Goal: Transaction & Acquisition: Purchase product/service

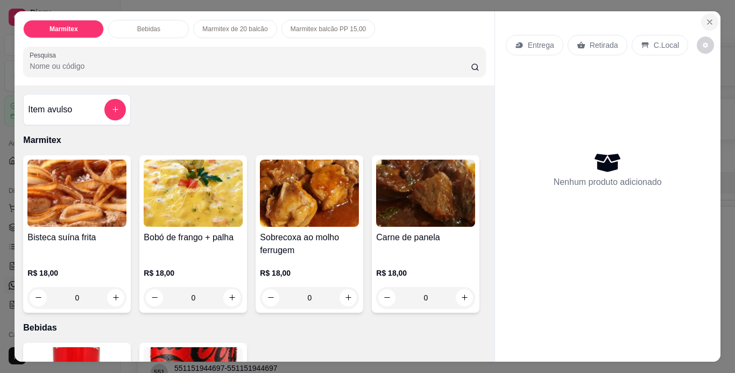
click at [705, 18] on icon "Close" at bounding box center [709, 22] width 9 height 9
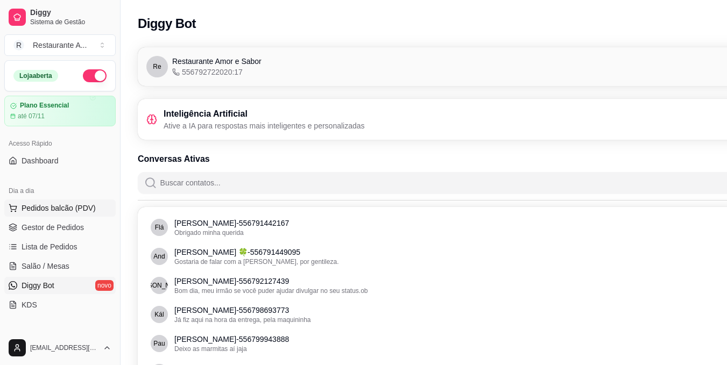
click at [67, 210] on span "Pedidos balcão (PDV)" at bounding box center [59, 208] width 74 height 11
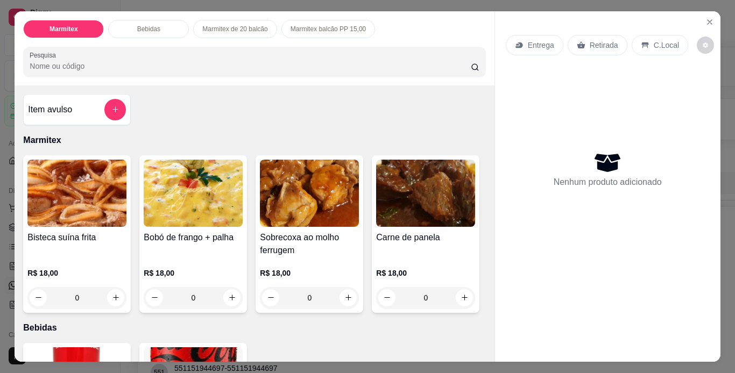
click at [196, 238] on h4 "Bobó de frango + palha" at bounding box center [193, 237] width 99 height 13
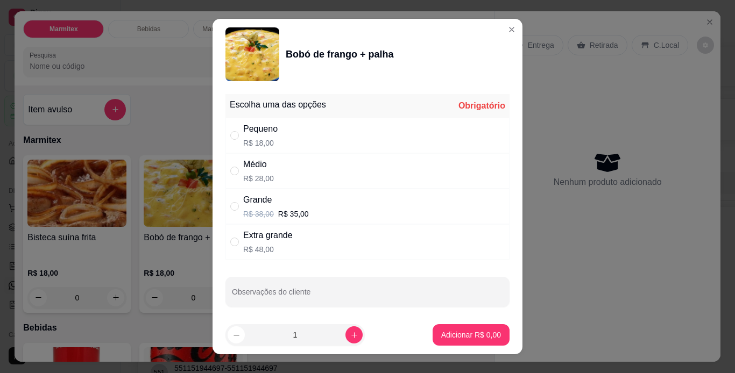
click at [324, 175] on div "Médio R$ 28,00" at bounding box center [367, 171] width 284 height 36
radio input "true"
click at [452, 332] on p "Adicionar R$ 28,00" at bounding box center [469, 335] width 62 height 10
type input "1"
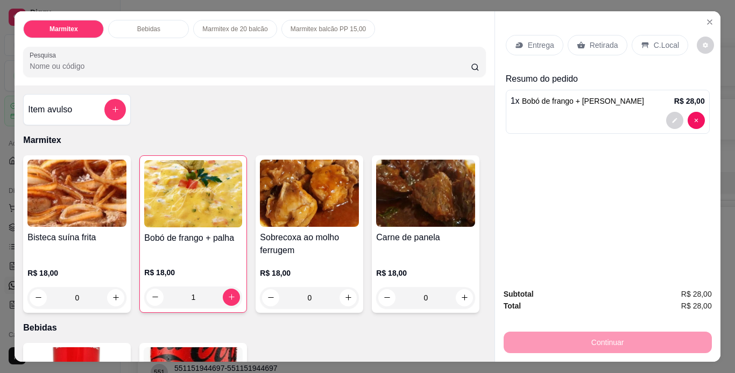
click at [608, 45] on p "Retirada" at bounding box center [604, 45] width 29 height 11
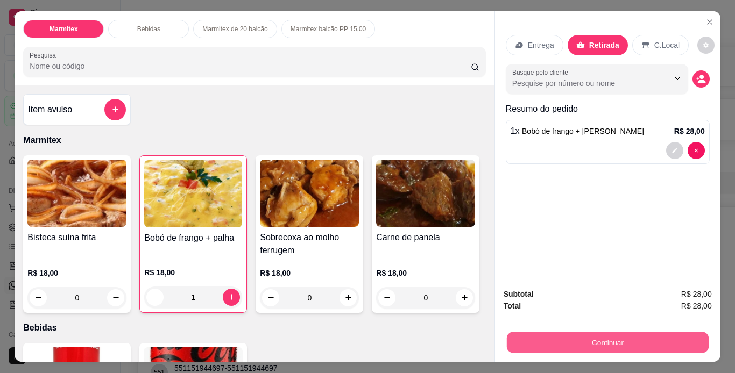
click at [612, 341] on button "Continuar" at bounding box center [607, 343] width 202 height 21
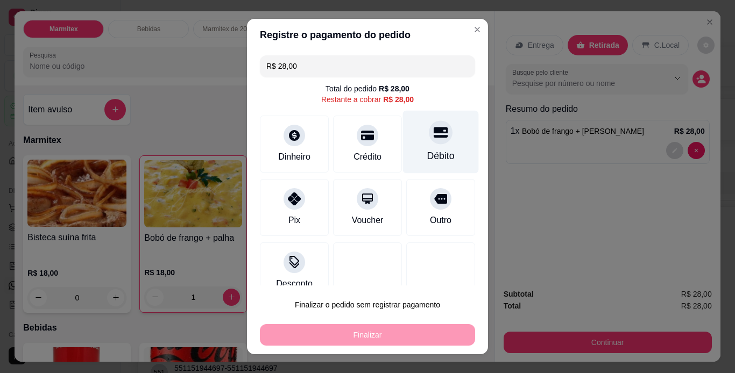
click at [411, 149] on div "Débito" at bounding box center [441, 141] width 76 height 63
type input "R$ 0,00"
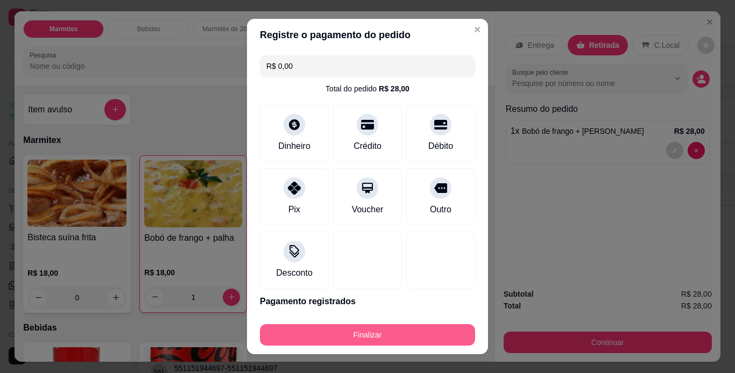
click at [372, 331] on button "Finalizar" at bounding box center [367, 335] width 215 height 22
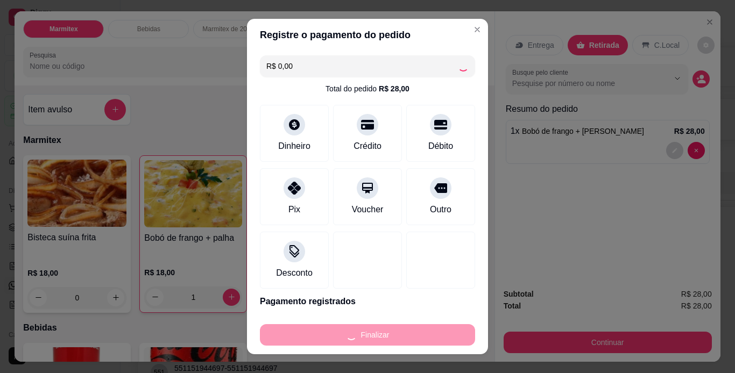
type input "0"
type input "-R$ 28,00"
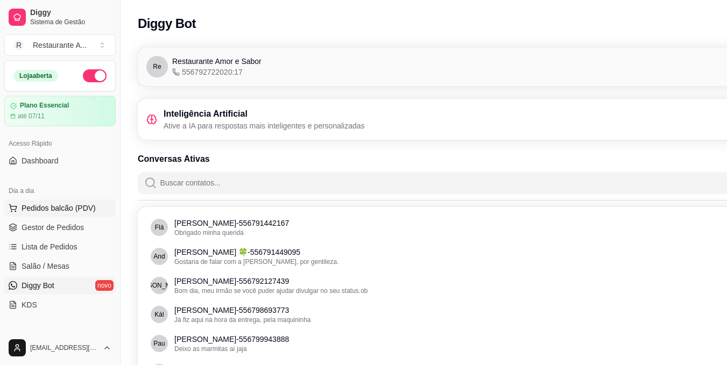
click at [62, 211] on span "Pedidos balcão (PDV)" at bounding box center [59, 208] width 74 height 11
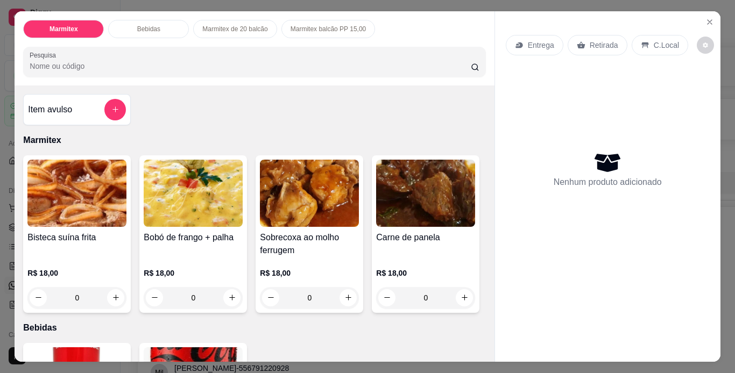
click at [209, 238] on h4 "Bobó de frango + palha" at bounding box center [193, 237] width 99 height 13
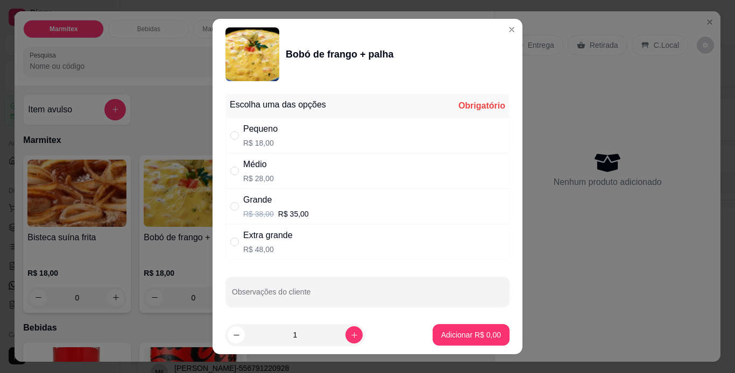
click at [387, 172] on div "Médio R$ 28,00" at bounding box center [367, 171] width 284 height 36
radio input "true"
click at [458, 340] on p "Adicionar R$ 28,00" at bounding box center [469, 335] width 64 height 11
type input "1"
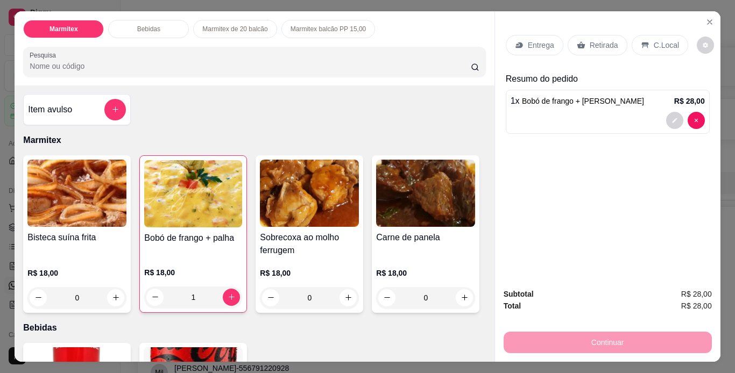
click at [659, 50] on div "C.Local" at bounding box center [660, 45] width 56 height 20
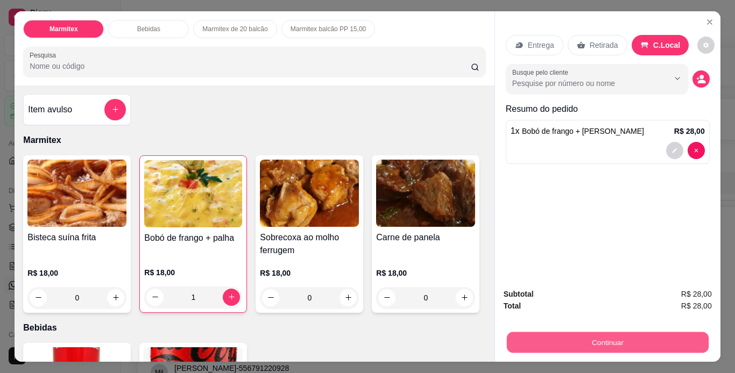
click at [625, 340] on button "Continuar" at bounding box center [607, 343] width 202 height 21
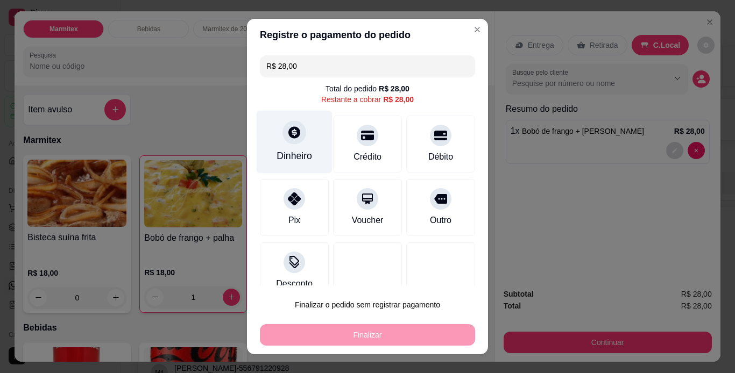
click at [298, 143] on div "Dinheiro" at bounding box center [295, 141] width 76 height 63
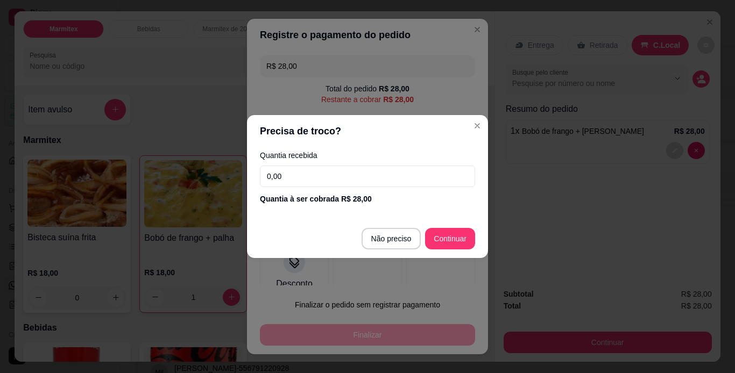
click at [381, 175] on input "0,00" at bounding box center [367, 177] width 215 height 22
click at [268, 178] on input "0,00" at bounding box center [367, 177] width 215 height 22
click at [271, 175] on input "0,00" at bounding box center [367, 177] width 215 height 22
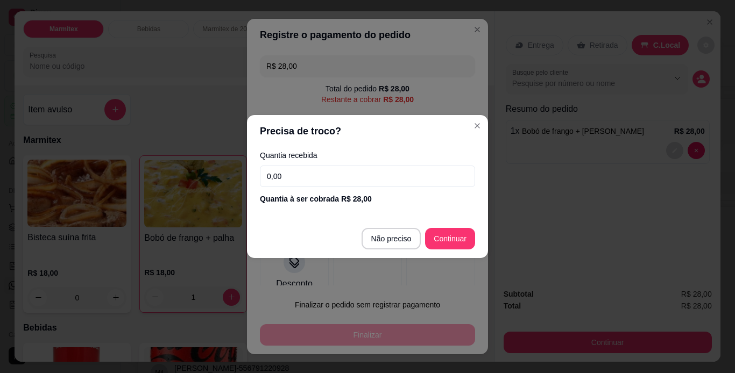
type input "0,00"
click at [267, 175] on input "0,00" at bounding box center [367, 177] width 215 height 22
click at [271, 176] on input "0,00" at bounding box center [367, 177] width 215 height 22
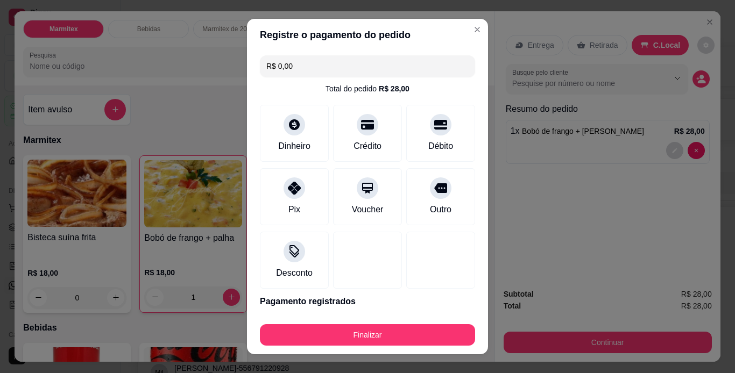
type input "R$ 0,00"
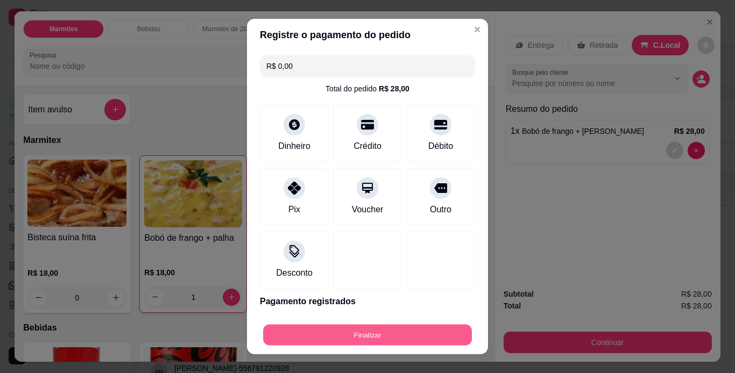
click at [390, 330] on button "Finalizar" at bounding box center [367, 335] width 209 height 21
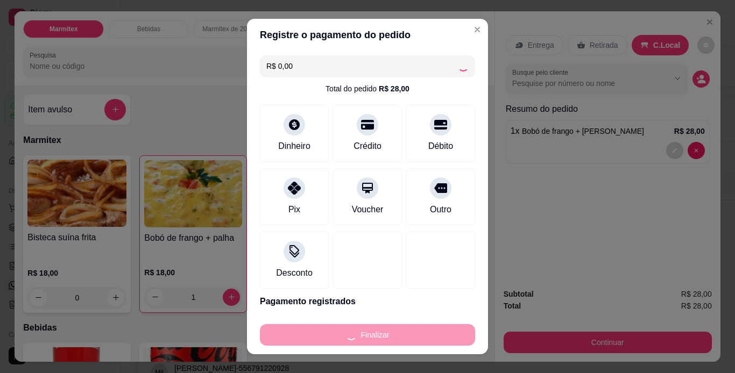
type input "0"
type input "-R$ 28,00"
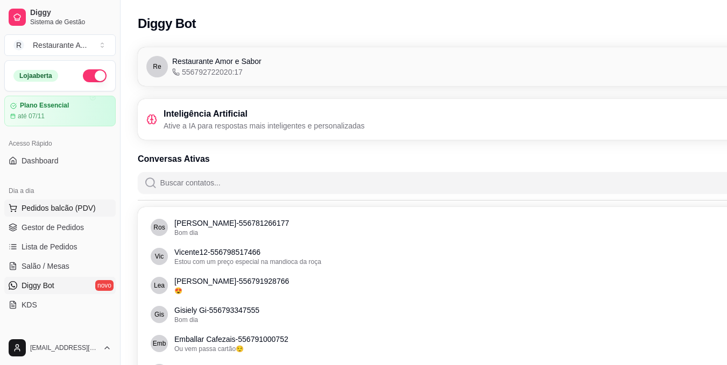
click at [26, 207] on span "Pedidos balcão (PDV)" at bounding box center [59, 208] width 74 height 11
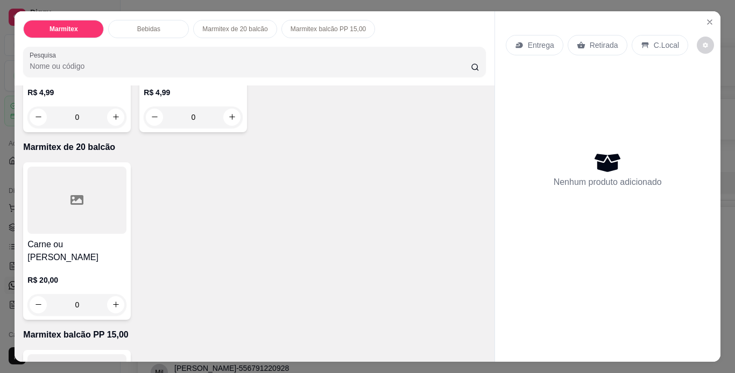
scroll to position [430, 0]
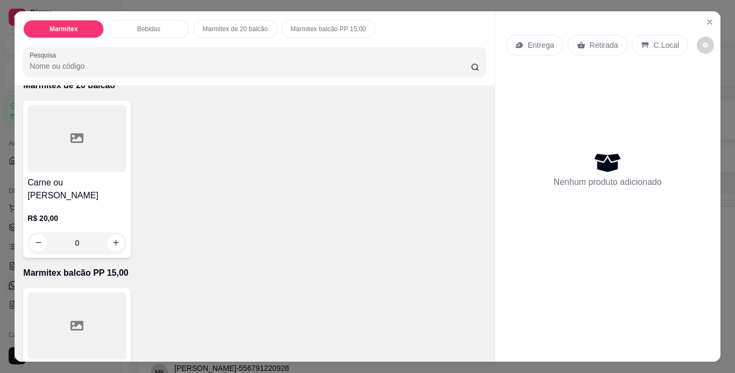
click at [87, 172] on div at bounding box center [76, 138] width 99 height 67
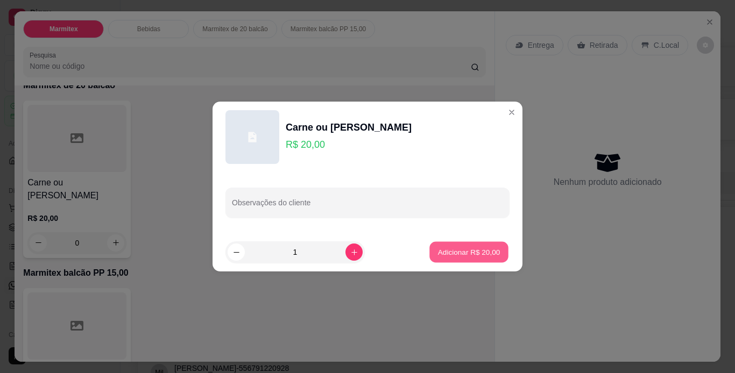
click at [450, 250] on p "Adicionar R$ 20,00" at bounding box center [469, 252] width 62 height 10
type input "1"
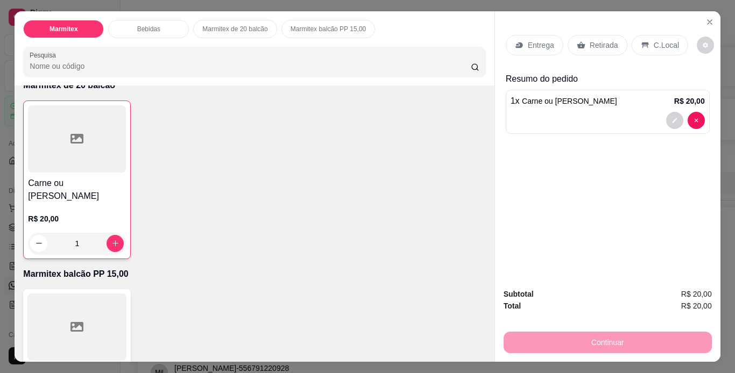
click at [655, 40] on p "C.Local" at bounding box center [666, 45] width 25 height 11
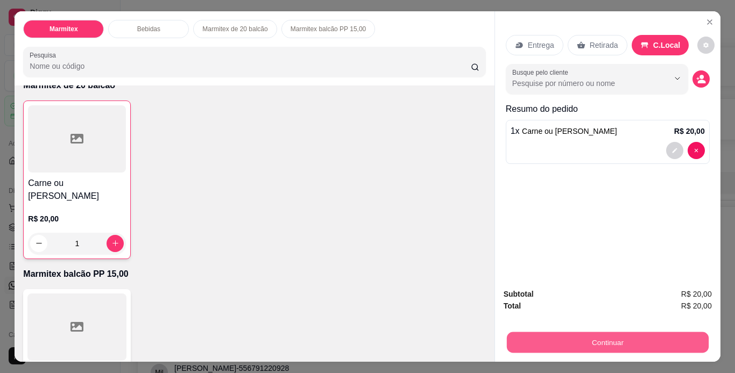
click at [573, 337] on button "Continuar" at bounding box center [607, 343] width 202 height 21
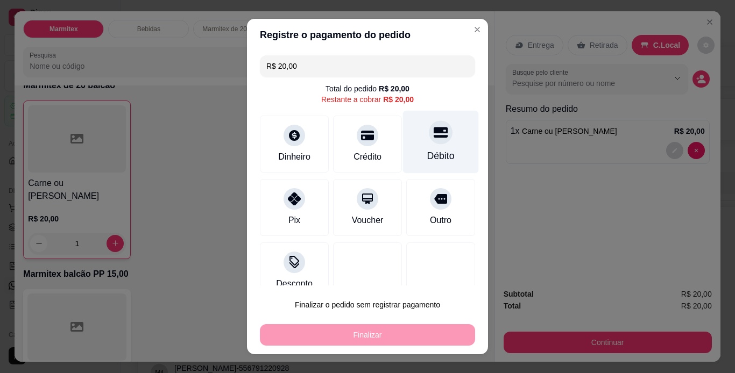
click at [427, 153] on div "Débito" at bounding box center [440, 156] width 27 height 14
type input "R$ 0,00"
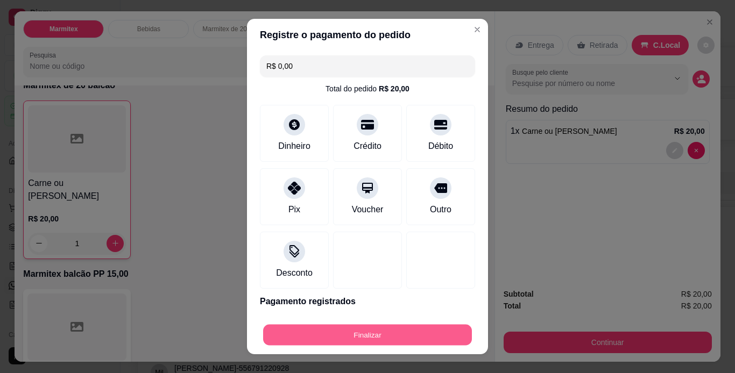
click at [409, 330] on button "Finalizar" at bounding box center [367, 335] width 209 height 21
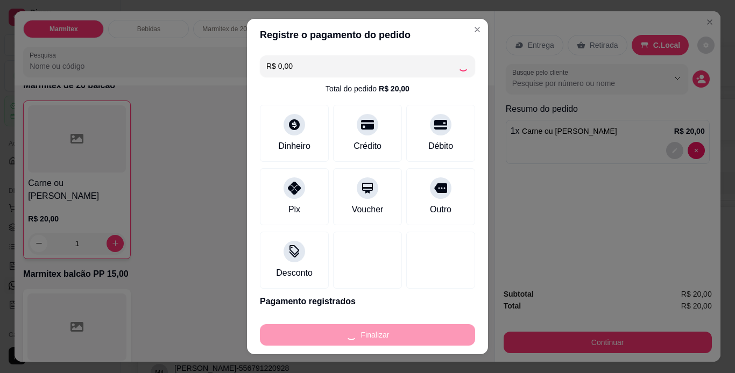
type input "0"
type input "-R$ 20,00"
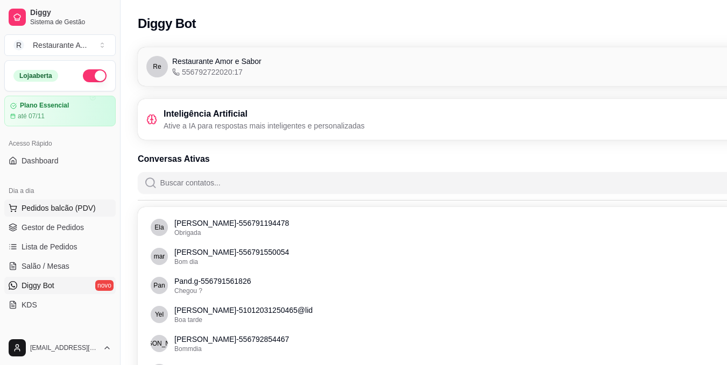
click at [89, 203] on span "Pedidos balcão (PDV)" at bounding box center [59, 208] width 74 height 11
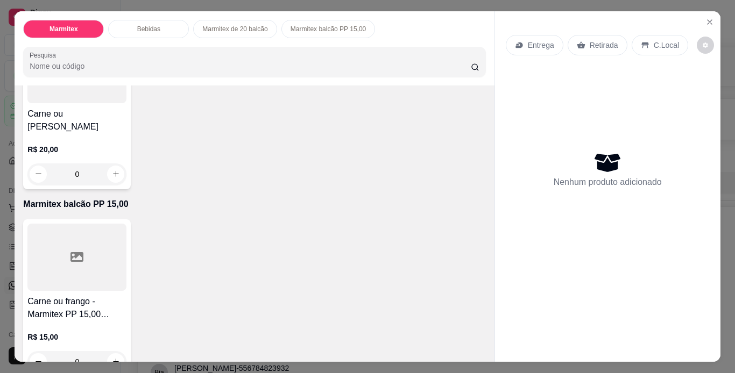
scroll to position [517, 0]
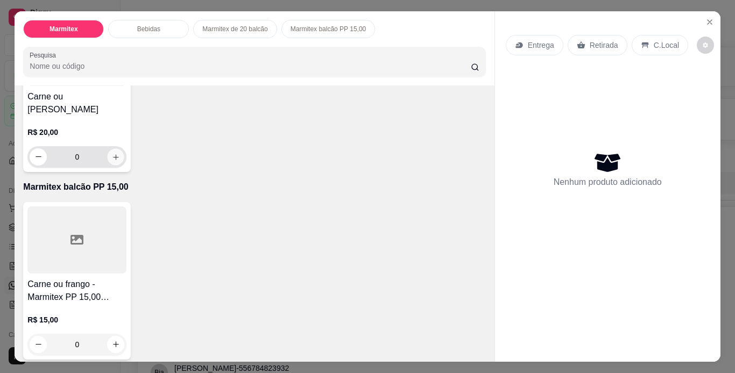
click at [113, 161] on icon "increase-product-quantity" at bounding box center [116, 157] width 8 height 8
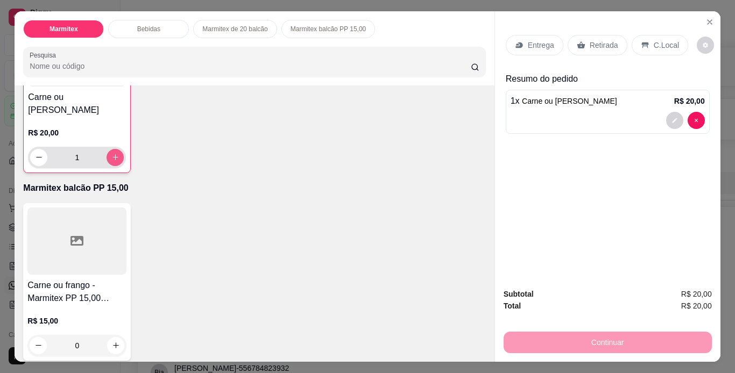
click at [113, 161] on icon "increase-product-quantity" at bounding box center [115, 157] width 8 height 8
type input "2"
click at [658, 40] on p "C.Local" at bounding box center [666, 45] width 25 height 11
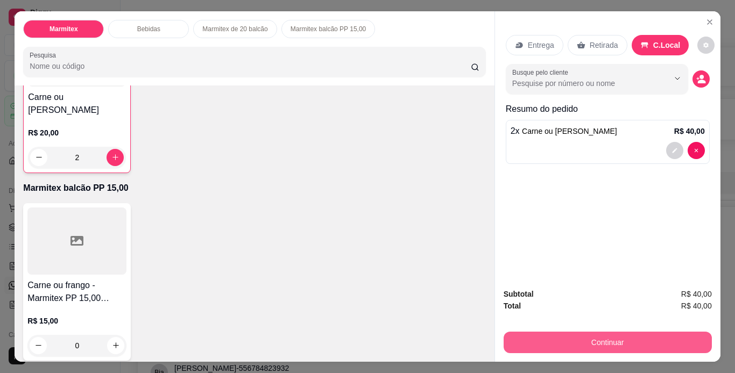
click at [619, 343] on button "Continuar" at bounding box center [608, 343] width 208 height 22
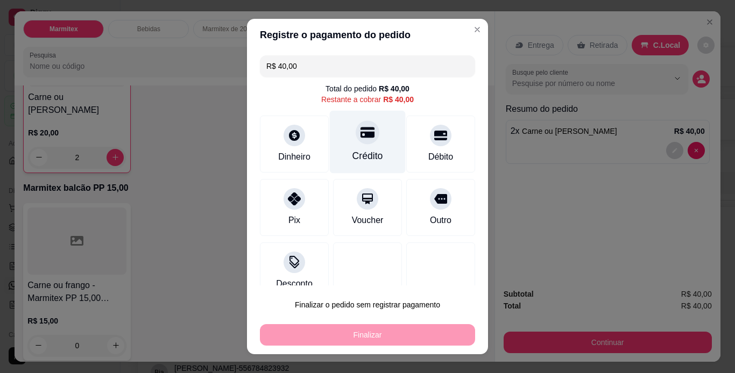
click at [352, 157] on div "Crédito" at bounding box center [367, 156] width 31 height 14
type input "R$ 0,00"
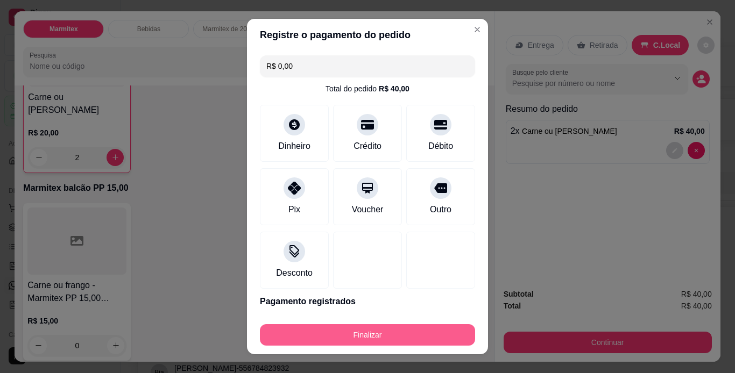
click at [425, 334] on button "Finalizar" at bounding box center [367, 335] width 215 height 22
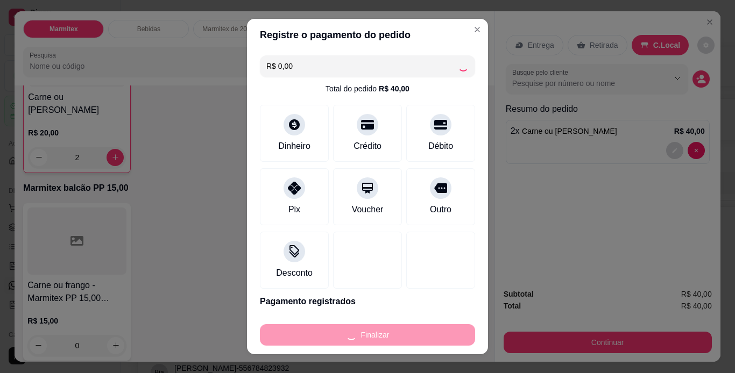
type input "0"
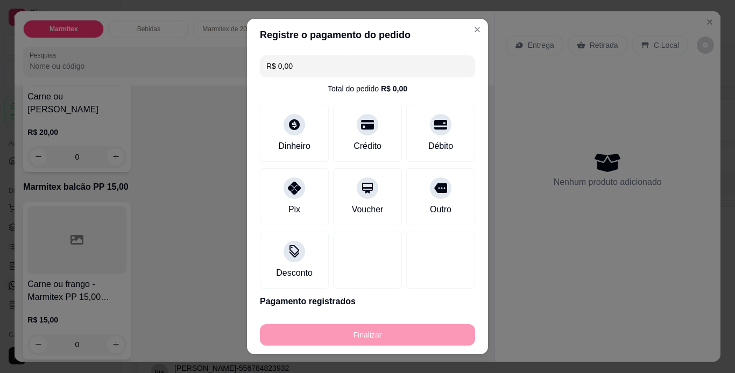
type input "-R$ 40,00"
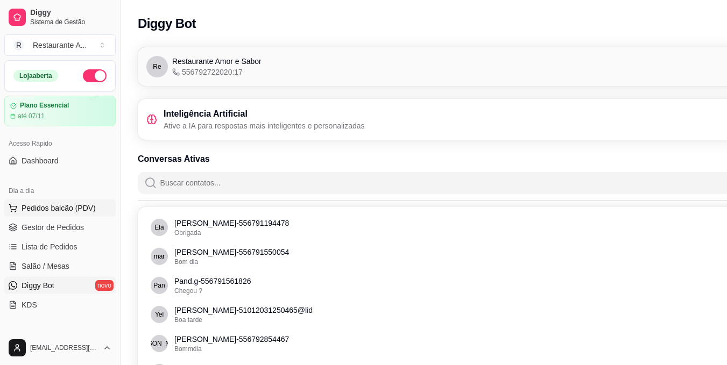
click at [87, 204] on span "Pedidos balcão (PDV)" at bounding box center [59, 208] width 74 height 11
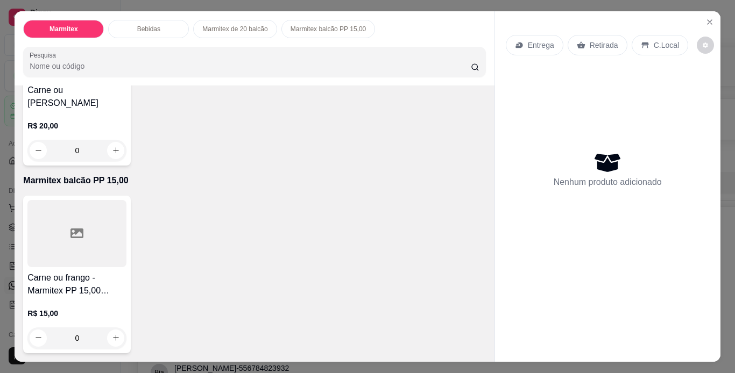
scroll to position [663, 0]
click at [112, 338] on icon "increase-product-quantity" at bounding box center [116, 339] width 8 height 8
type input "1"
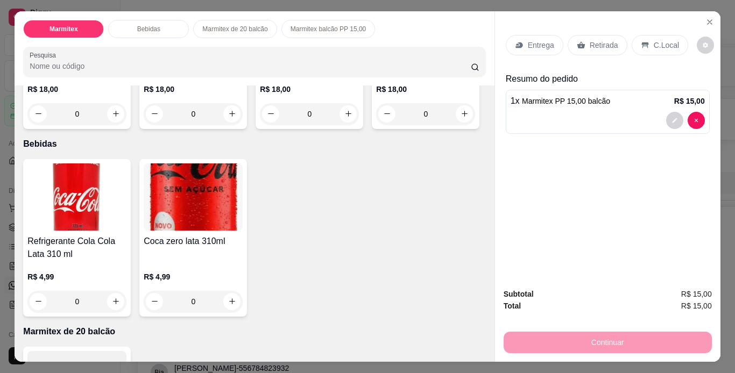
scroll to position [146, 0]
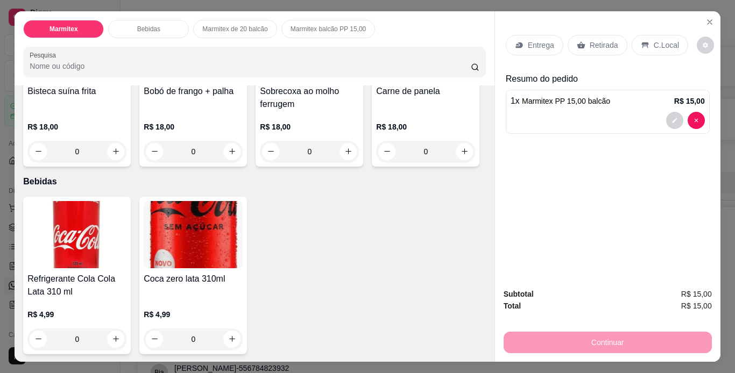
click at [229, 111] on div "R$ 18,00 0" at bounding box center [193, 137] width 99 height 52
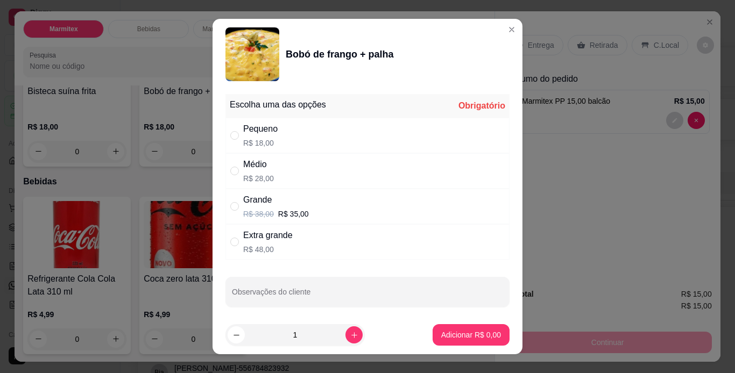
click at [296, 168] on div "Médio R$ 28,00" at bounding box center [367, 171] width 284 height 36
radio input "true"
click at [483, 334] on p "Adicionar R$ 28,00" at bounding box center [469, 335] width 62 height 10
type input "1"
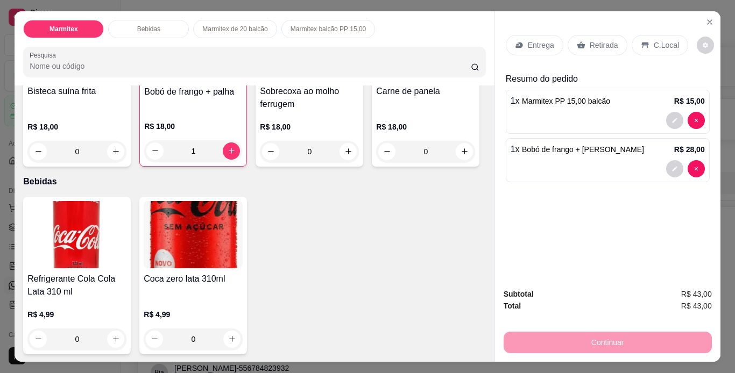
click at [654, 42] on p "C.Local" at bounding box center [666, 45] width 25 height 11
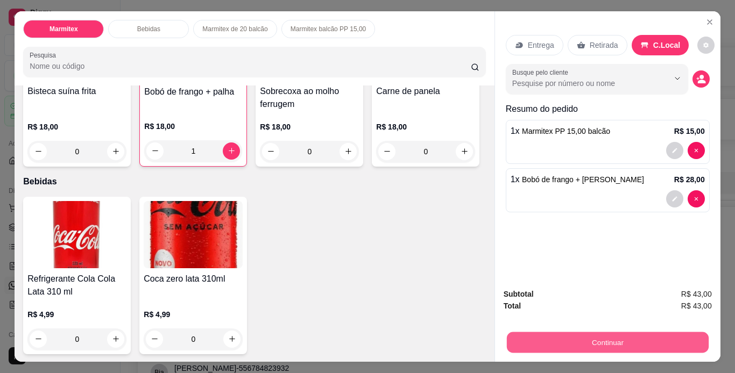
click at [633, 342] on button "Continuar" at bounding box center [607, 343] width 202 height 21
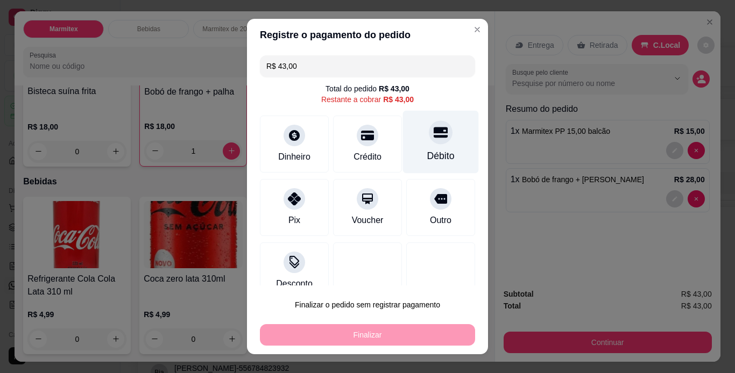
click at [427, 152] on div "Débito" at bounding box center [440, 156] width 27 height 14
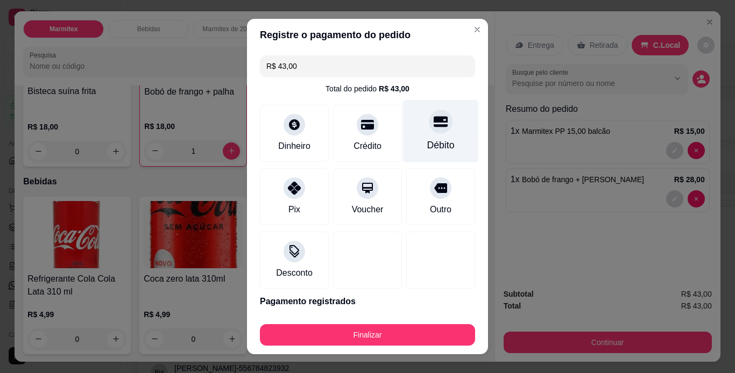
type input "R$ 0,00"
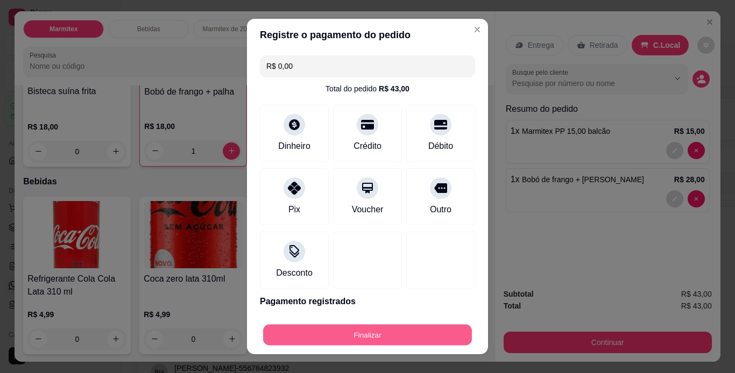
click at [420, 336] on button "Finalizar" at bounding box center [367, 335] width 209 height 21
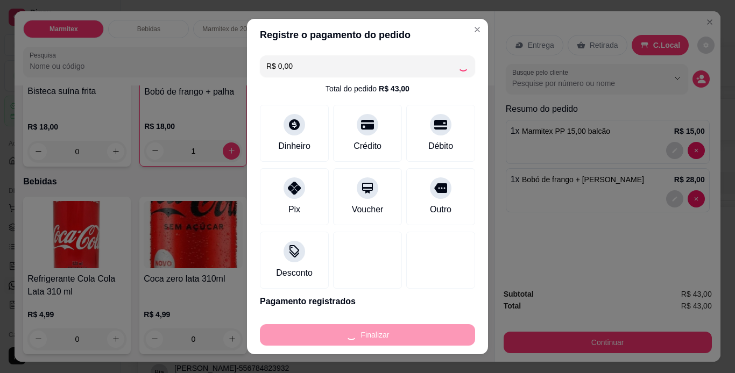
type input "0"
type input "-R$ 43,00"
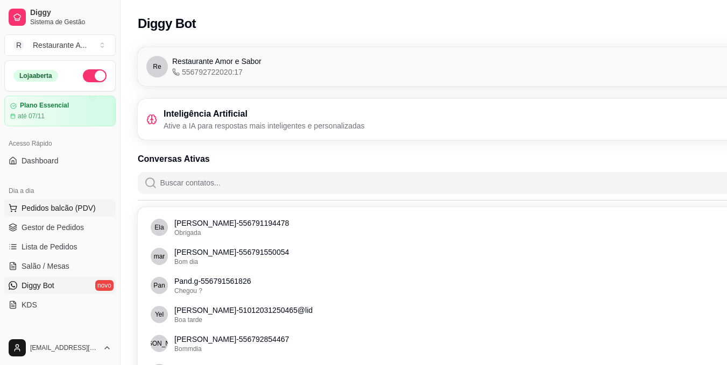
click at [76, 209] on span "Pedidos balcão (PDV)" at bounding box center [59, 208] width 74 height 11
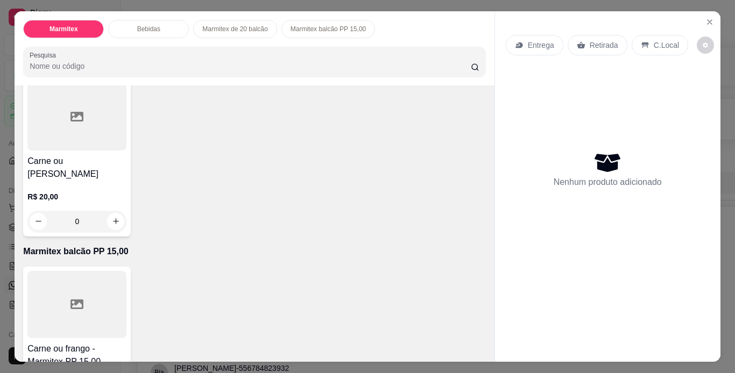
scroll to position [495, 0]
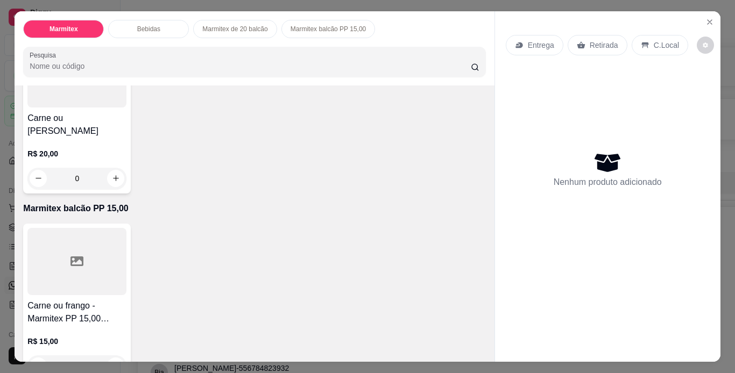
click at [109, 108] on div at bounding box center [76, 73] width 99 height 67
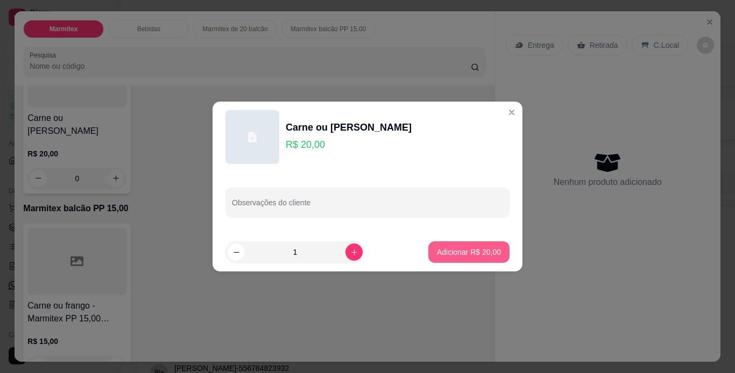
click at [453, 257] on p "Adicionar R$ 20,00" at bounding box center [469, 252] width 64 height 11
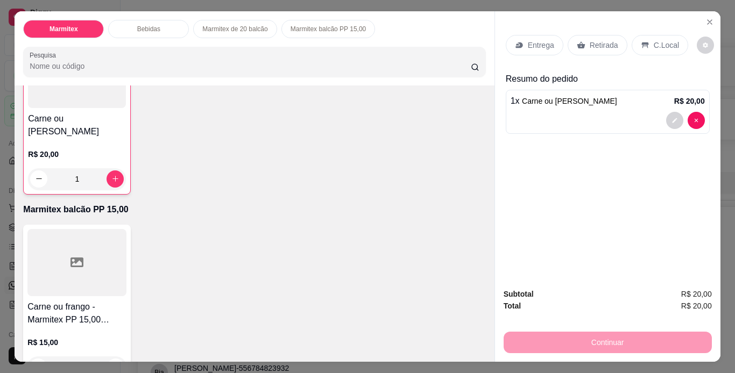
type input "1"
click at [658, 40] on p "C.Local" at bounding box center [666, 45] width 25 height 11
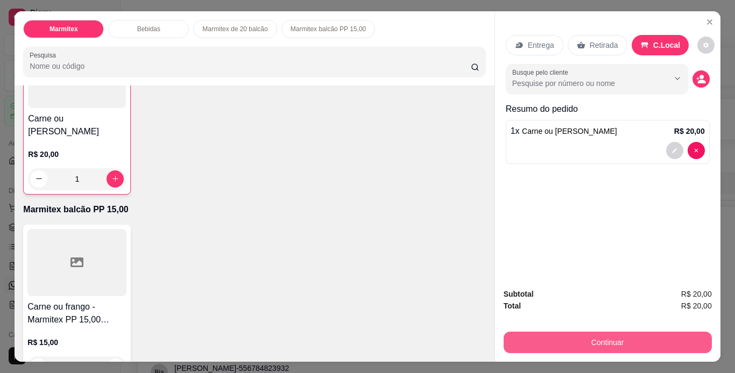
click at [568, 335] on button "Continuar" at bounding box center [608, 343] width 208 height 22
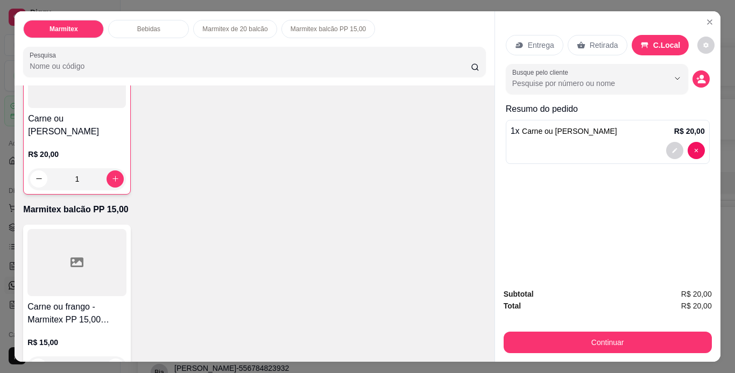
type input "1"
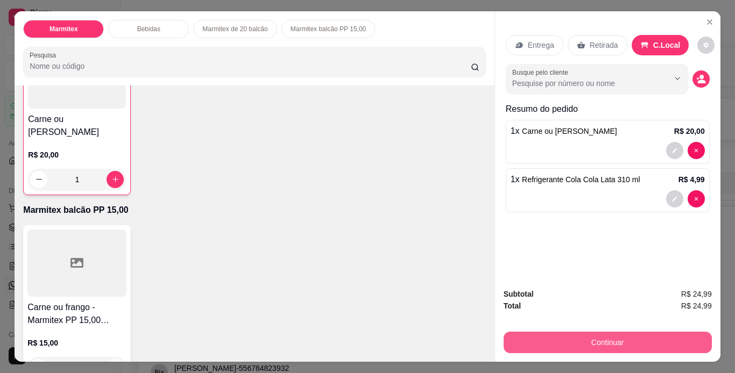
click at [569, 342] on button "Continuar" at bounding box center [608, 343] width 208 height 22
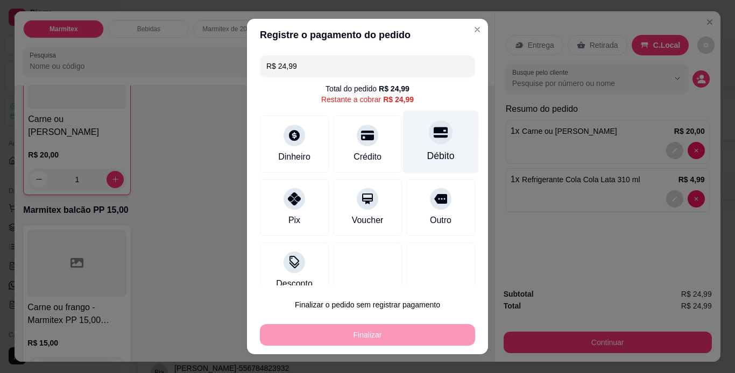
click at [427, 150] on div "Débito" at bounding box center [440, 156] width 27 height 14
type input "R$ 0,00"
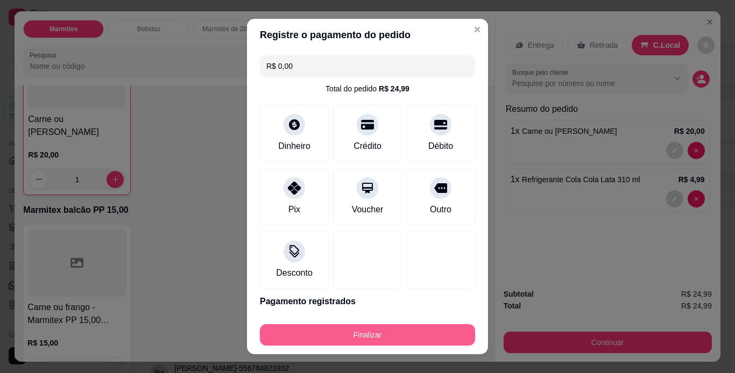
click at [377, 335] on button "Finalizar" at bounding box center [367, 335] width 215 height 22
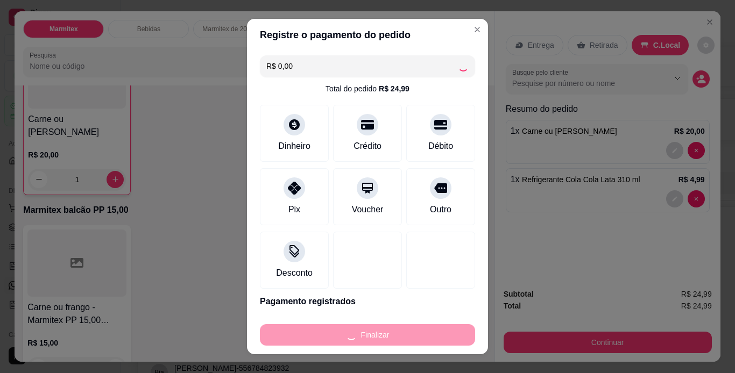
type input "0"
type input "-R$ 24,99"
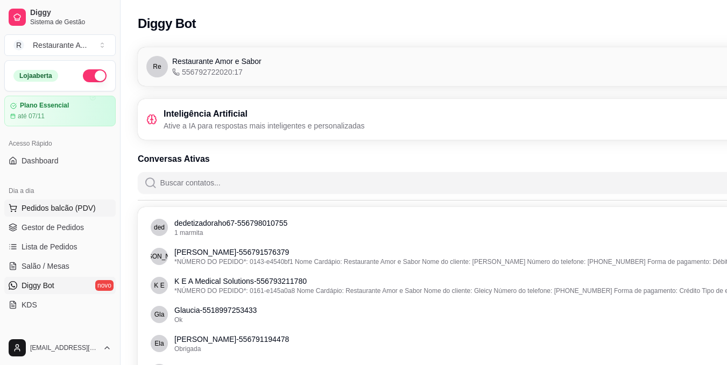
click at [83, 206] on span "Pedidos balcão (PDV)" at bounding box center [59, 208] width 74 height 11
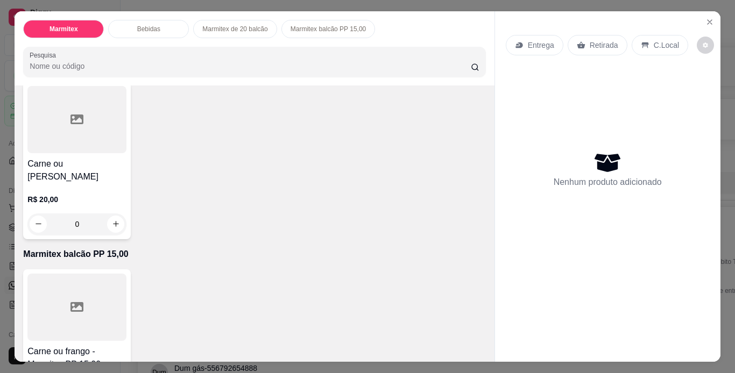
scroll to position [452, 0]
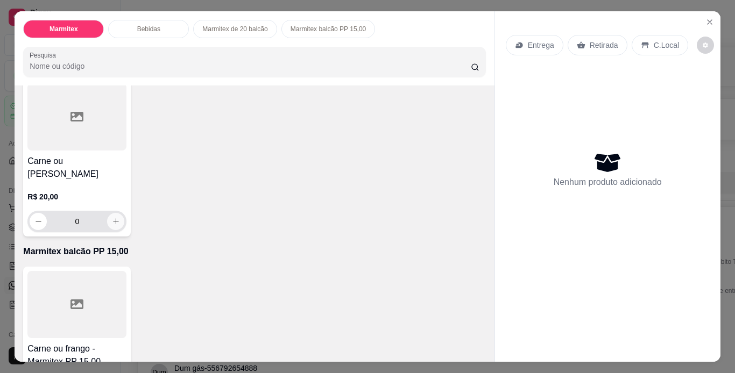
click at [112, 230] on button "increase-product-quantity" at bounding box center [115, 221] width 17 height 17
type input "1"
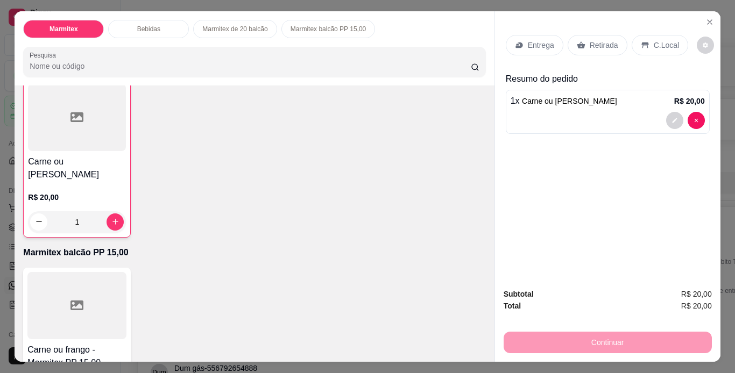
click at [663, 40] on p "C.Local" at bounding box center [666, 45] width 25 height 11
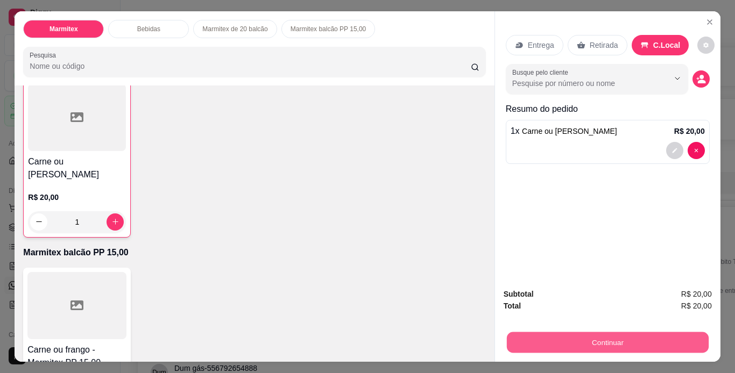
click at [646, 333] on button "Continuar" at bounding box center [607, 343] width 202 height 21
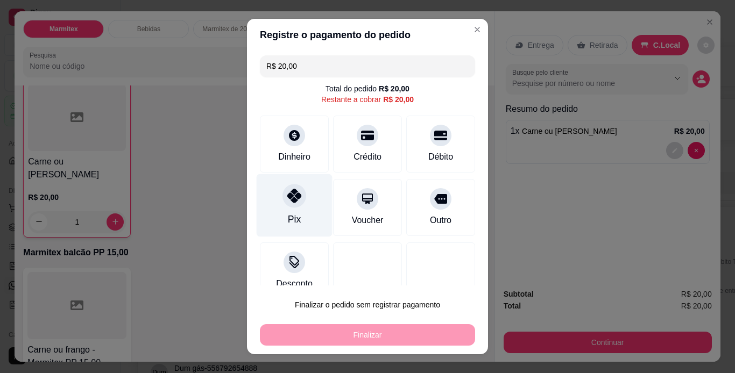
click at [289, 202] on icon at bounding box center [294, 196] width 14 height 14
type input "R$ 0,00"
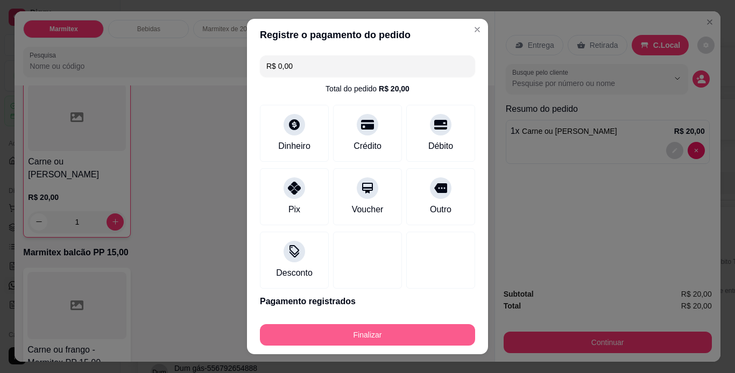
click at [429, 341] on button "Finalizar" at bounding box center [367, 335] width 215 height 22
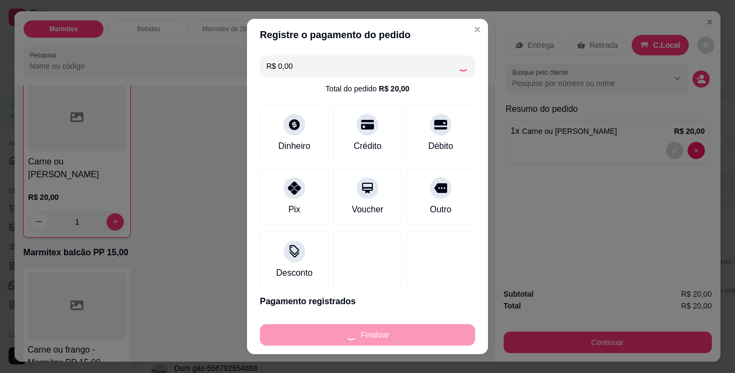
type input "0"
type input "-R$ 20,00"
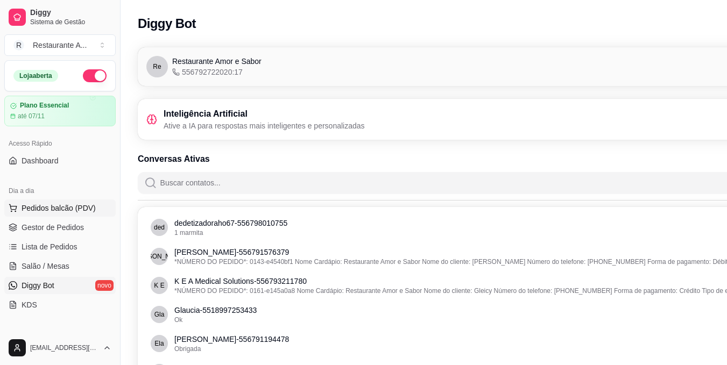
click at [73, 215] on button "Pedidos balcão (PDV)" at bounding box center [59, 208] width 111 height 17
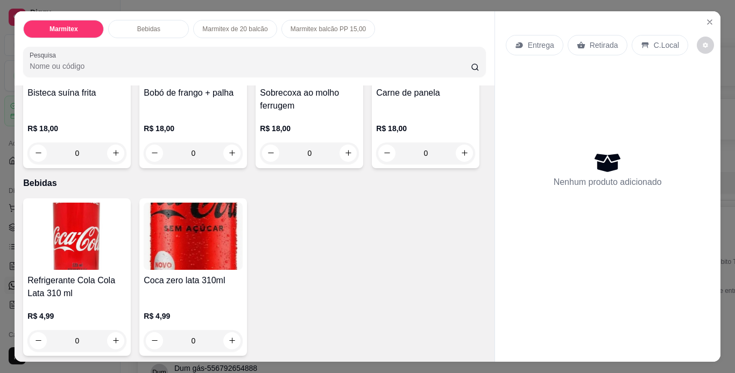
scroll to position [151, 0]
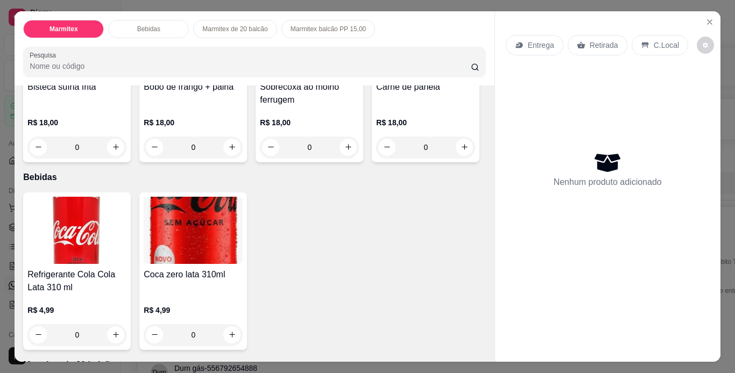
click at [376, 76] on img at bounding box center [425, 42] width 99 height 67
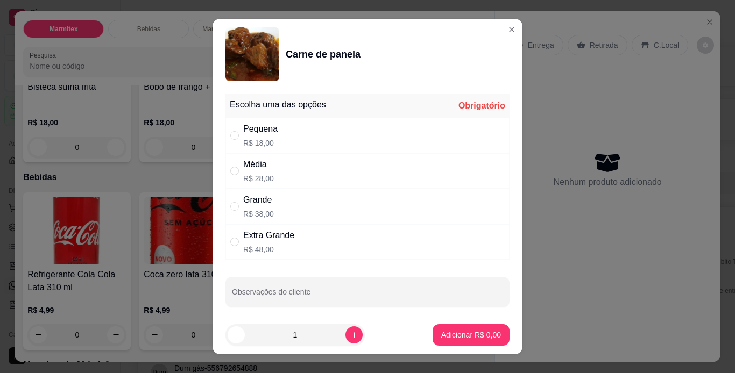
click at [371, 131] on div "Pequena R$ 18,00" at bounding box center [367, 136] width 284 height 36
radio input "true"
click at [445, 331] on p "Adicionar R$ 18,00" at bounding box center [469, 335] width 64 height 11
type input "1"
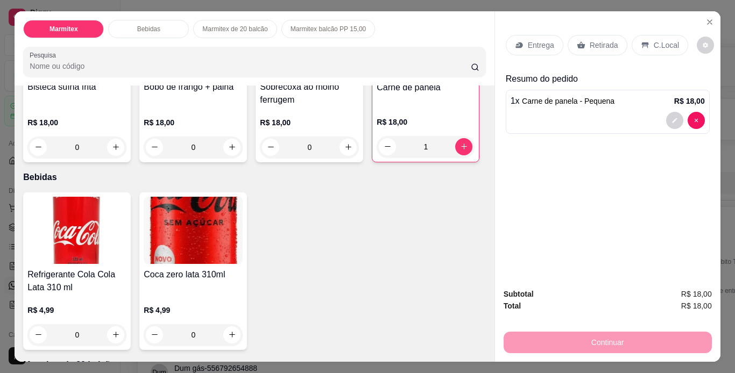
click at [315, 121] on p "R$ 18,00" at bounding box center [309, 122] width 99 height 11
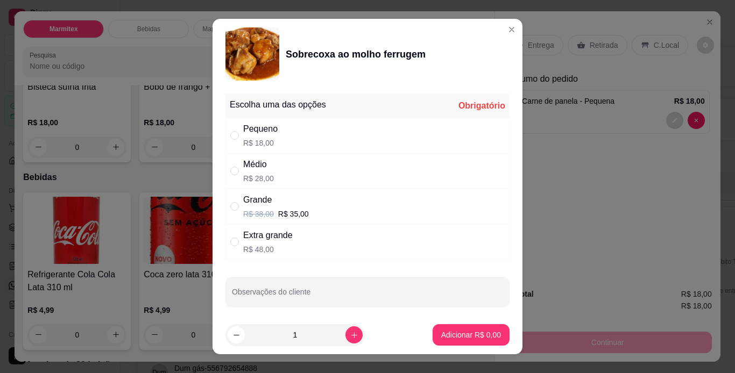
click at [388, 139] on div "Pequeno R$ 18,00" at bounding box center [367, 136] width 284 height 36
radio input "true"
click at [448, 334] on p "Adicionar R$ 18,00" at bounding box center [469, 335] width 64 height 11
type input "1"
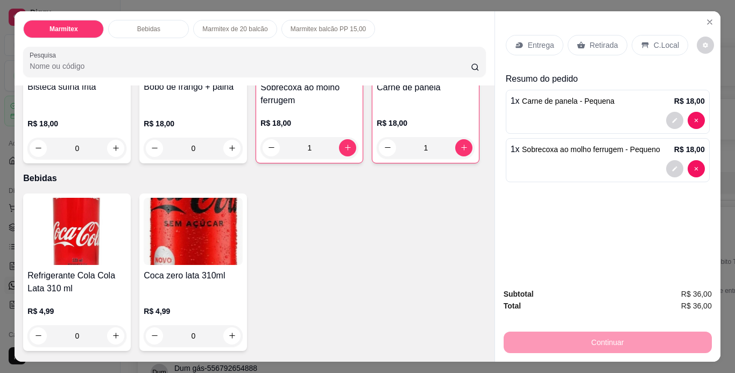
click at [657, 42] on p "C.Local" at bounding box center [666, 45] width 25 height 11
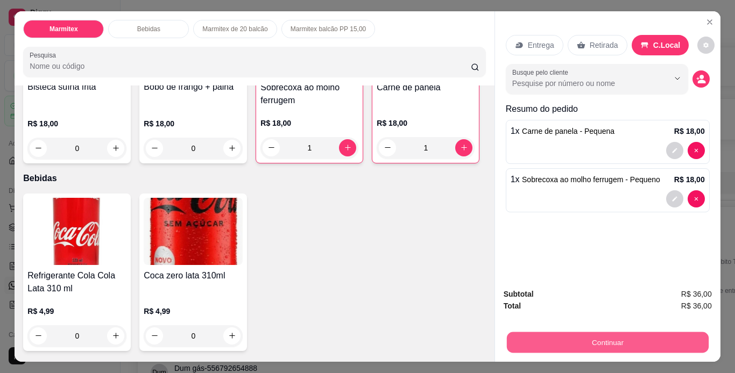
click at [611, 340] on button "Continuar" at bounding box center [607, 343] width 202 height 21
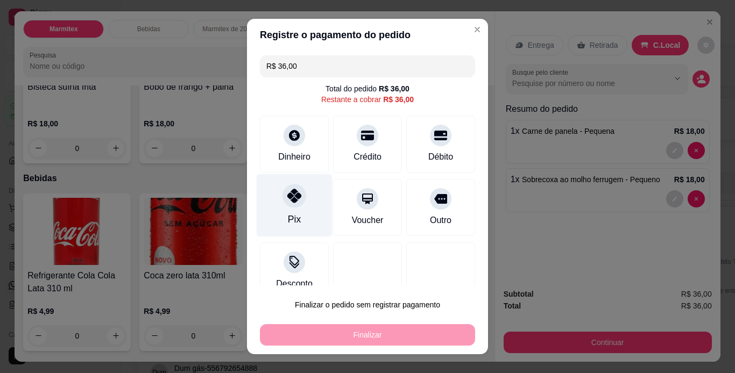
click at [293, 204] on div at bounding box center [294, 196] width 24 height 24
type input "R$ 0,00"
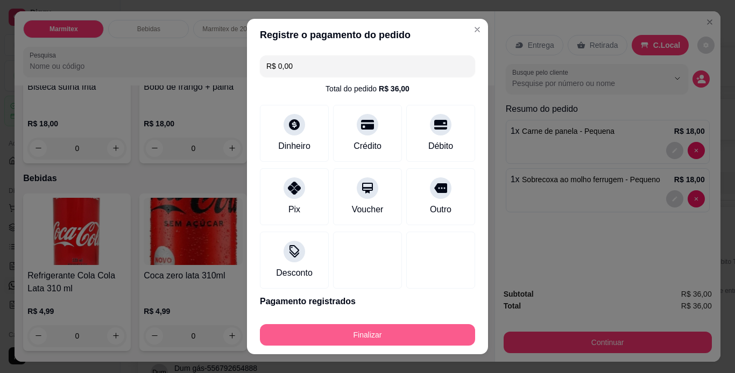
click at [339, 340] on button "Finalizar" at bounding box center [367, 335] width 215 height 22
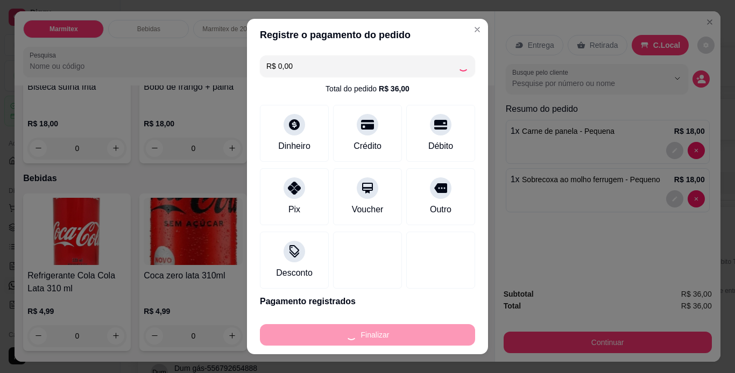
type input "0"
type input "-R$ 36,00"
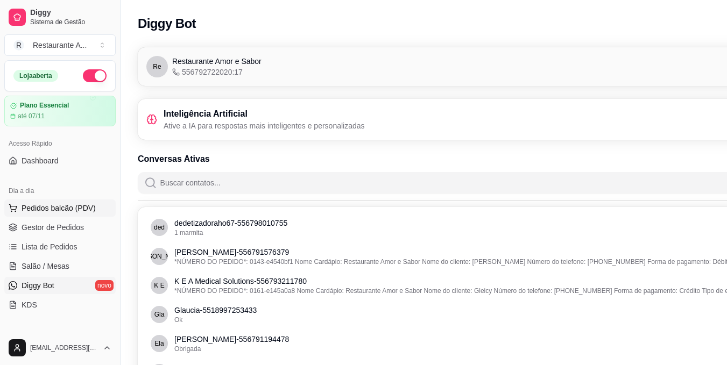
click at [20, 210] on button "Pedidos balcão (PDV)" at bounding box center [59, 208] width 111 height 17
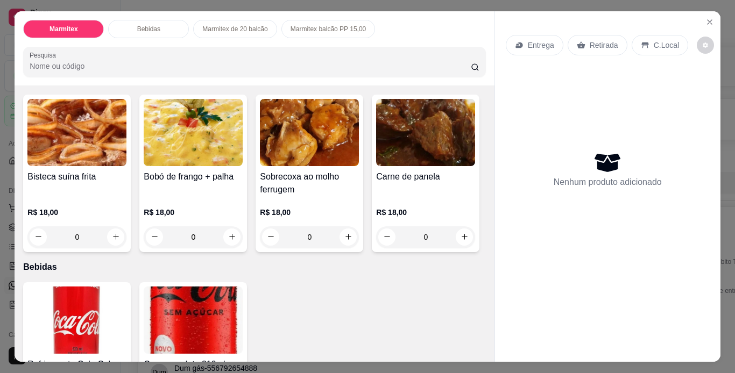
scroll to position [57, 0]
